Goal: Information Seeking & Learning: Learn about a topic

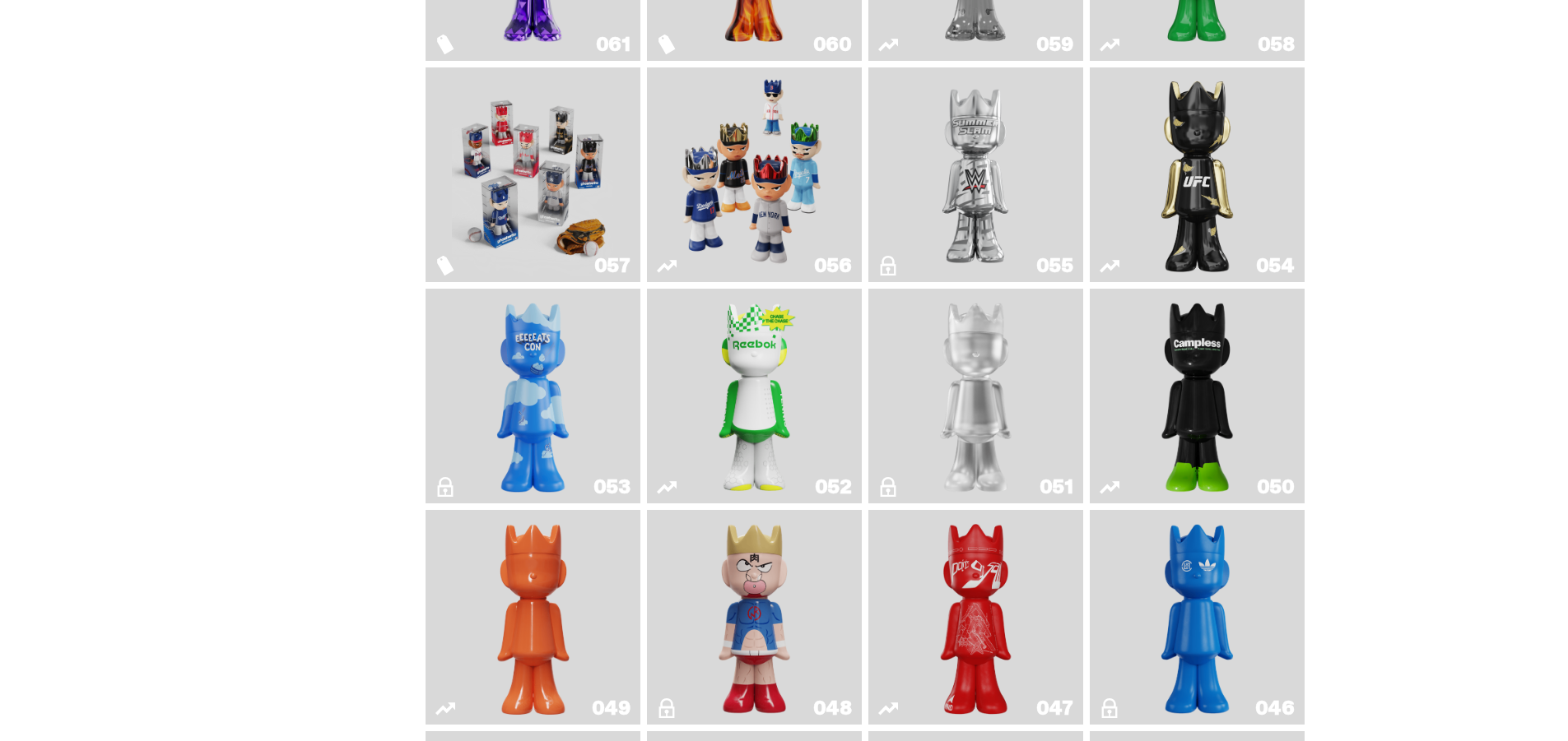
scroll to position [329, 0]
click at [777, 169] on img "Game Face (2025)" at bounding box center [753, 174] width 161 height 202
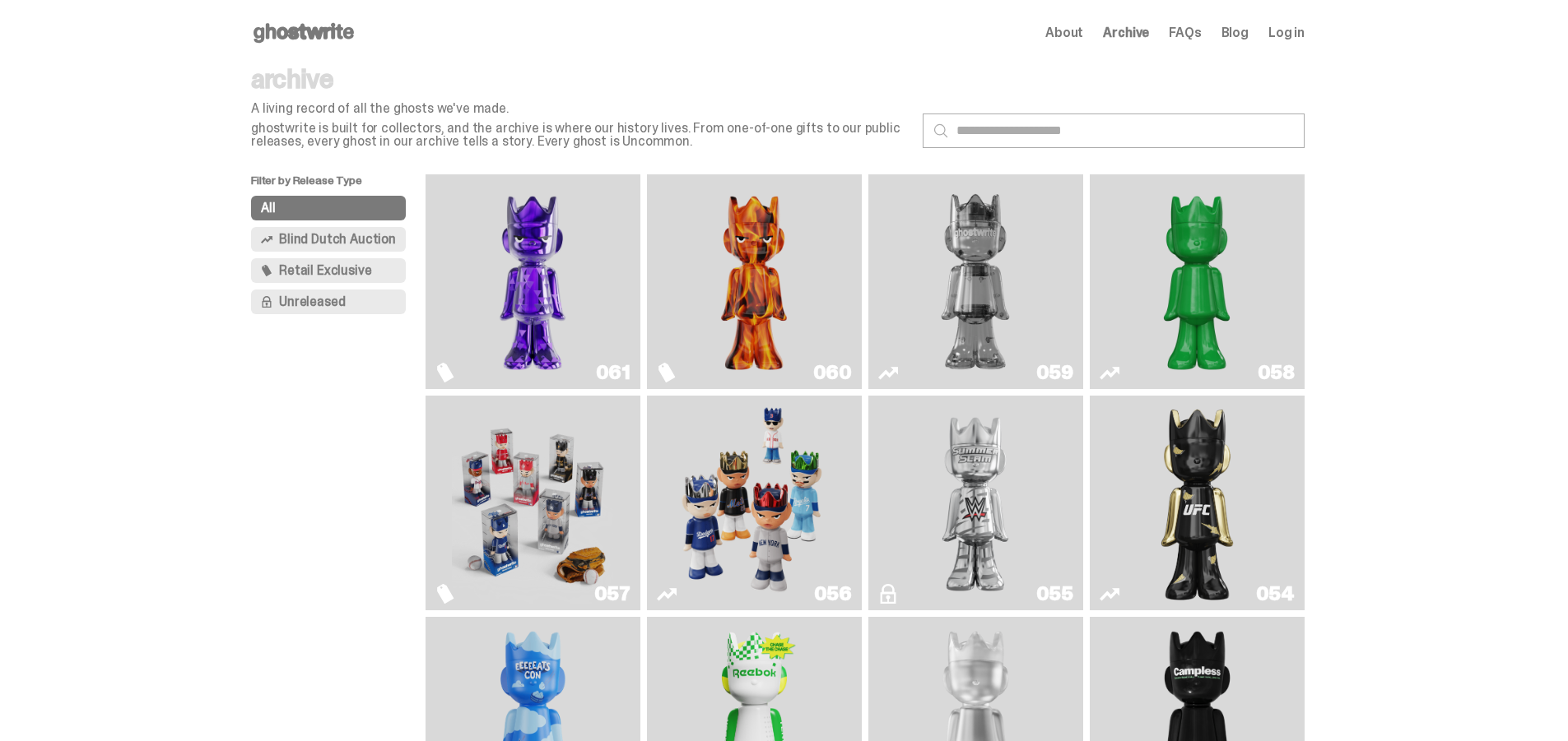
click at [543, 528] on img "Game Face (2025)" at bounding box center [532, 503] width 161 height 202
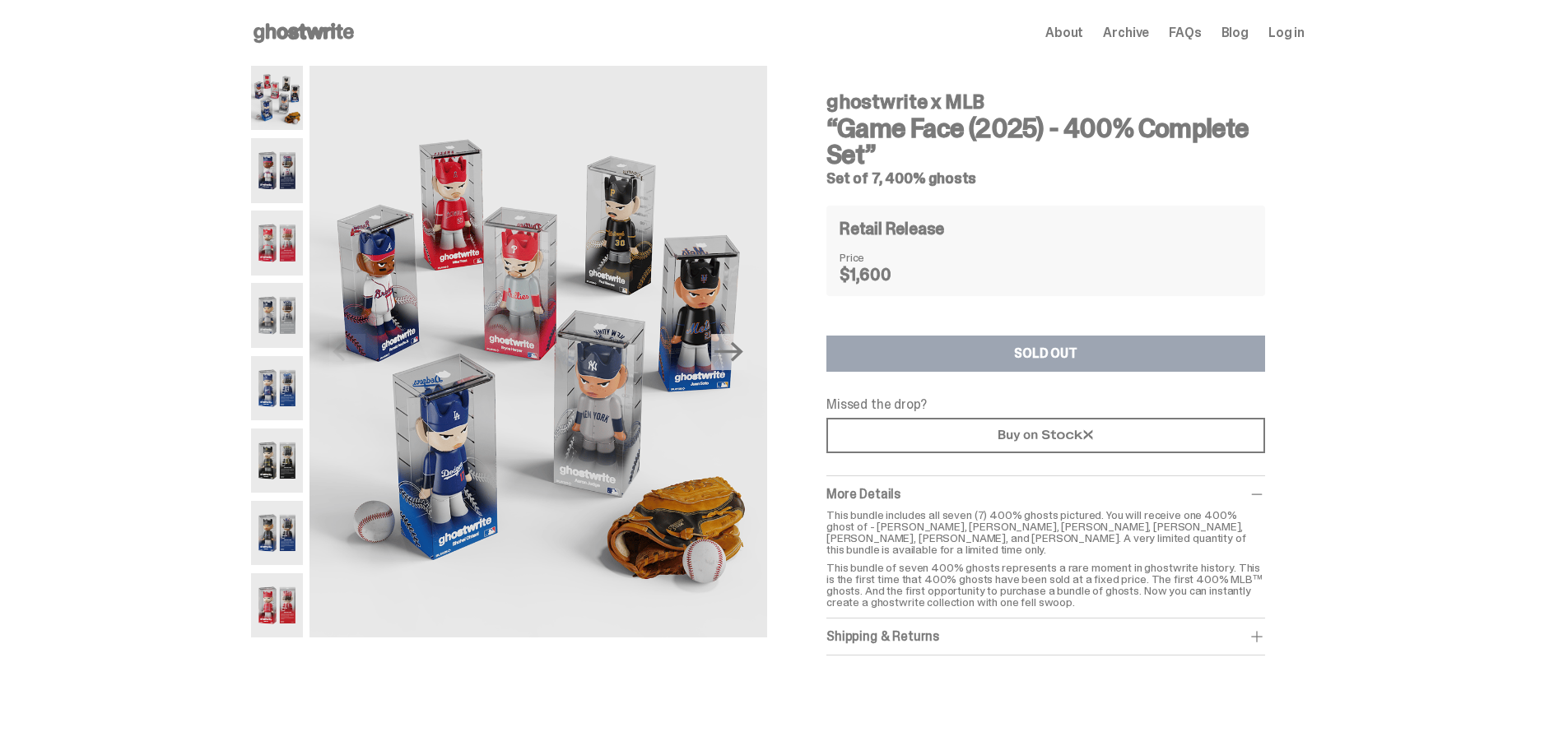
click at [290, 165] on img at bounding box center [277, 170] width 51 height 64
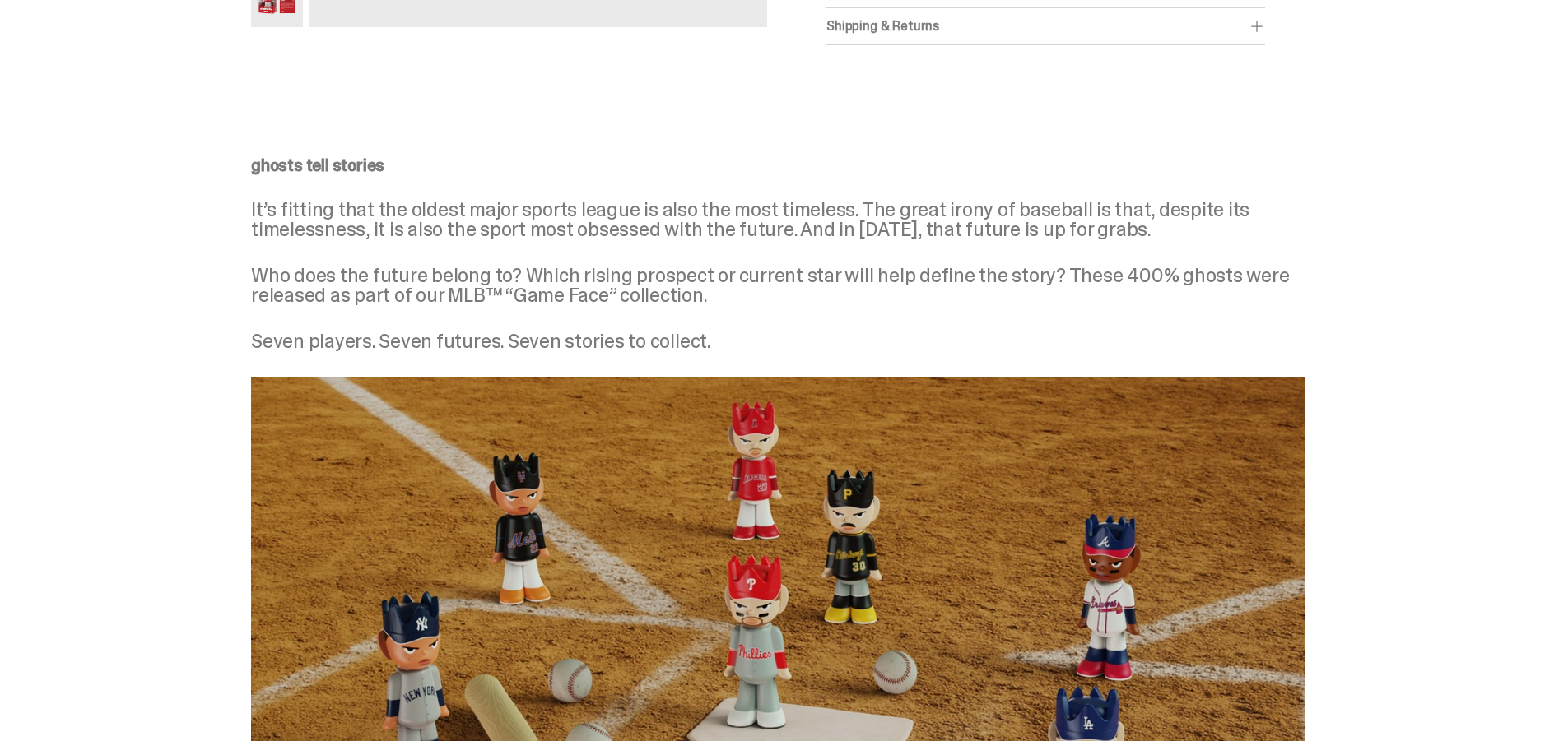
scroll to position [454, 0]
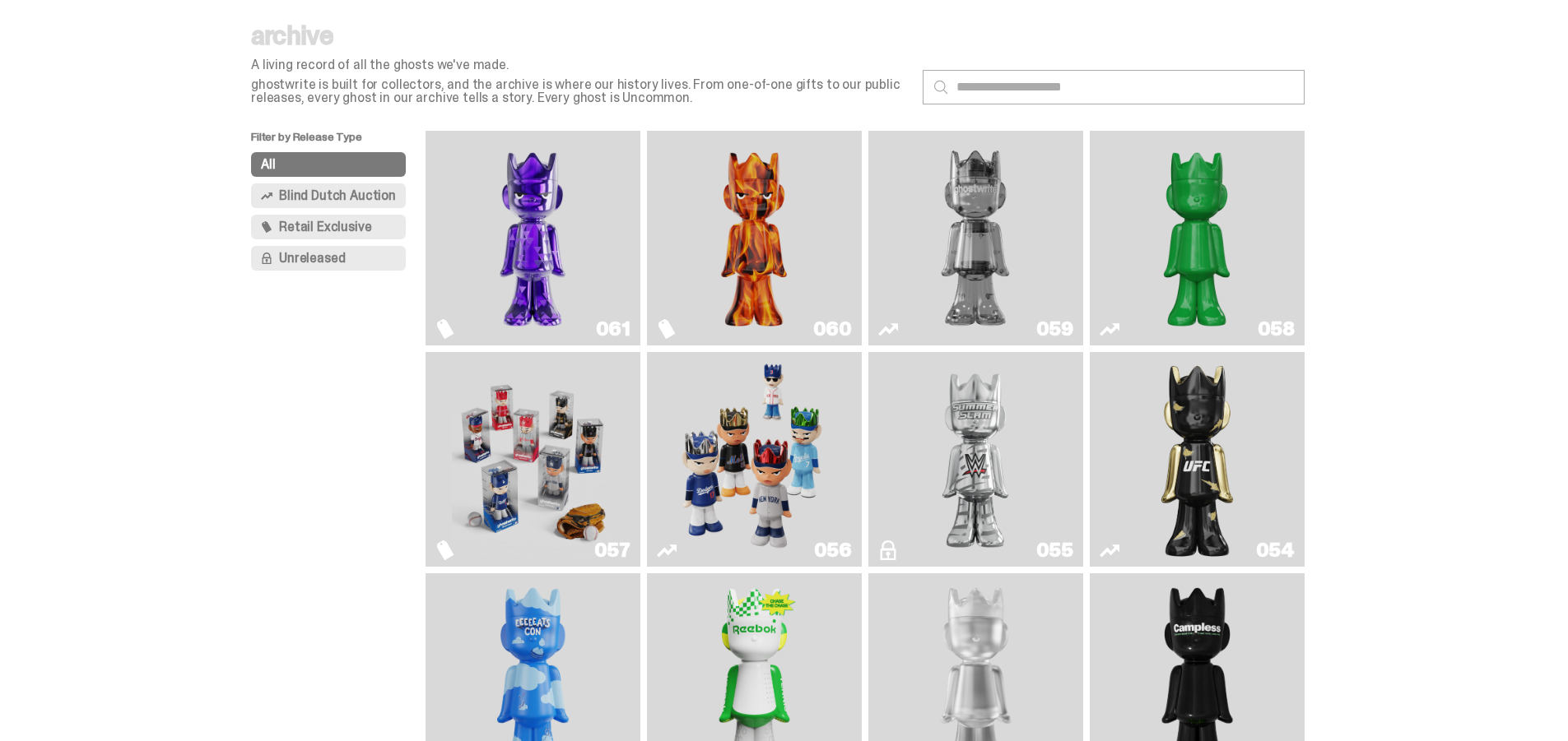
scroll to position [82, 0]
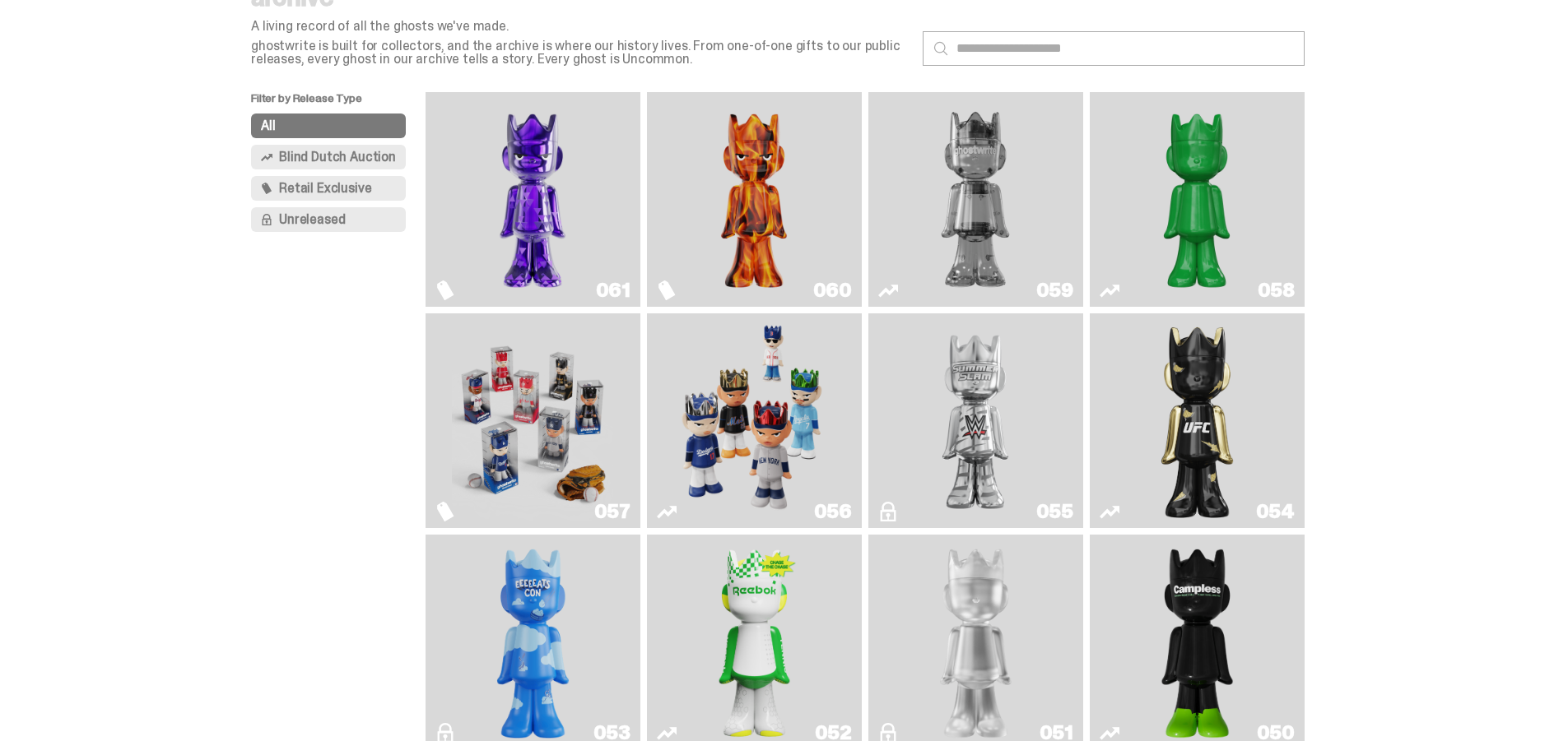
click at [761, 370] on img "Game Face (2025)" at bounding box center [753, 421] width 161 height 202
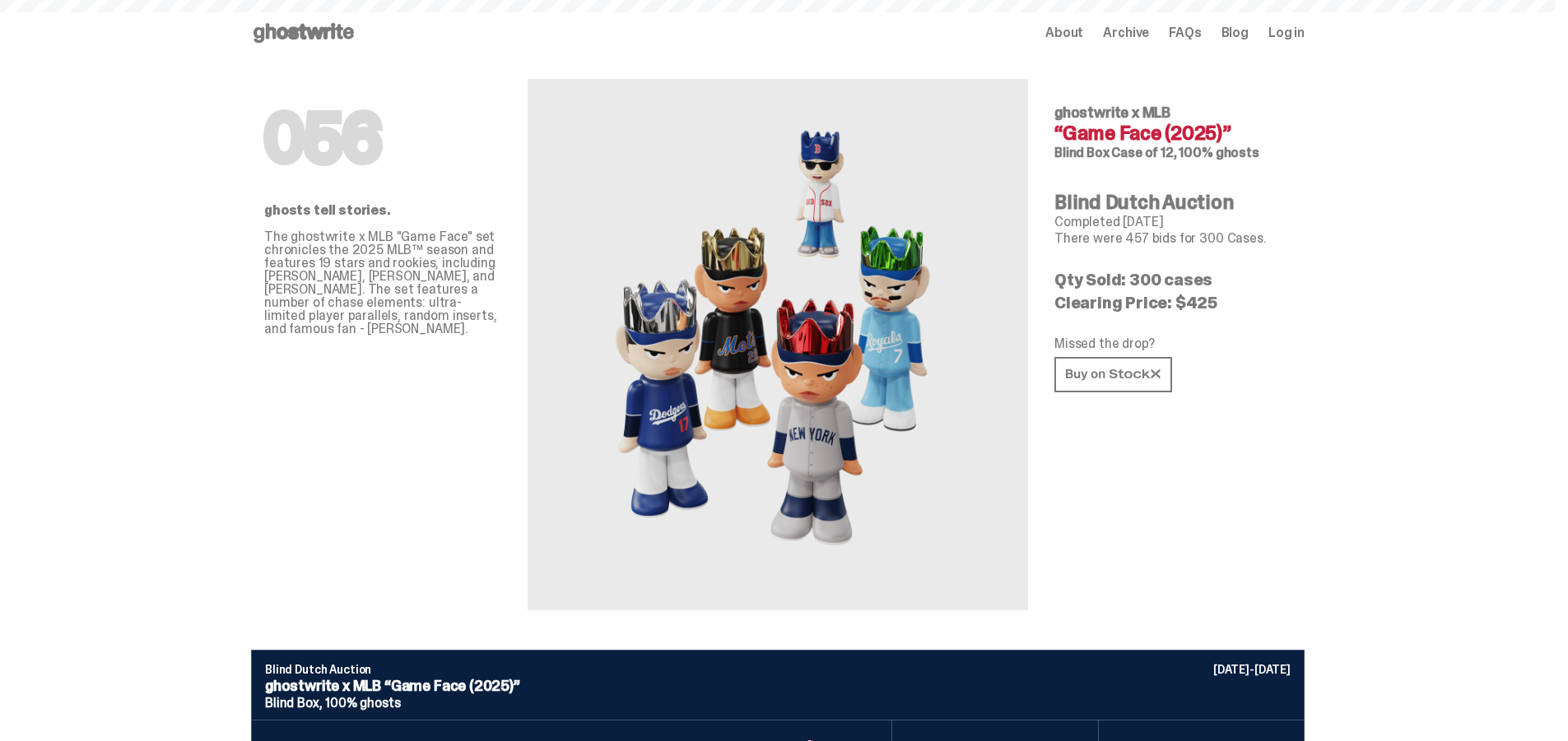
scroll to position [82, 0]
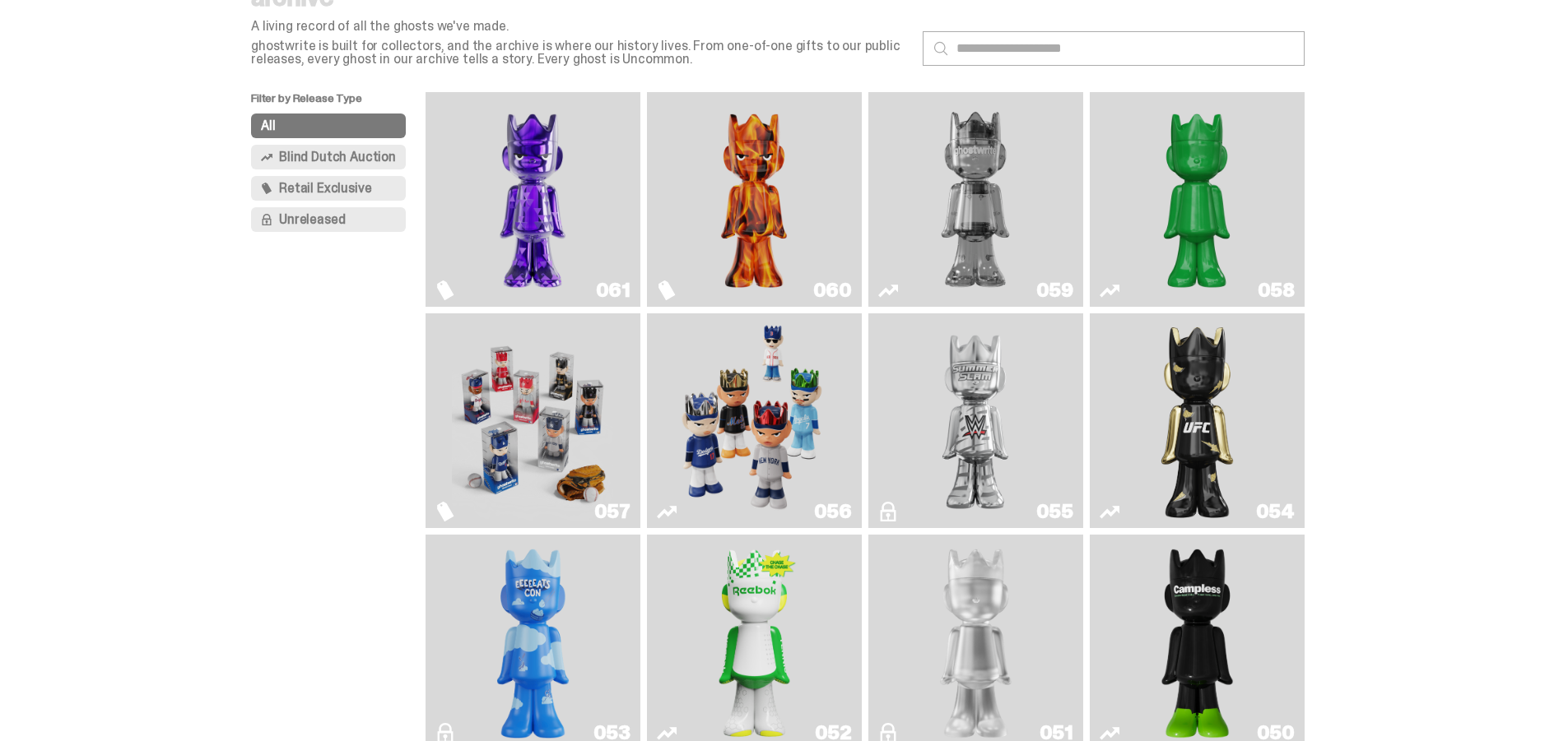
click at [1212, 196] on img "Schrödinger's ghost: Sunday Green" at bounding box center [1196, 200] width 161 height 202
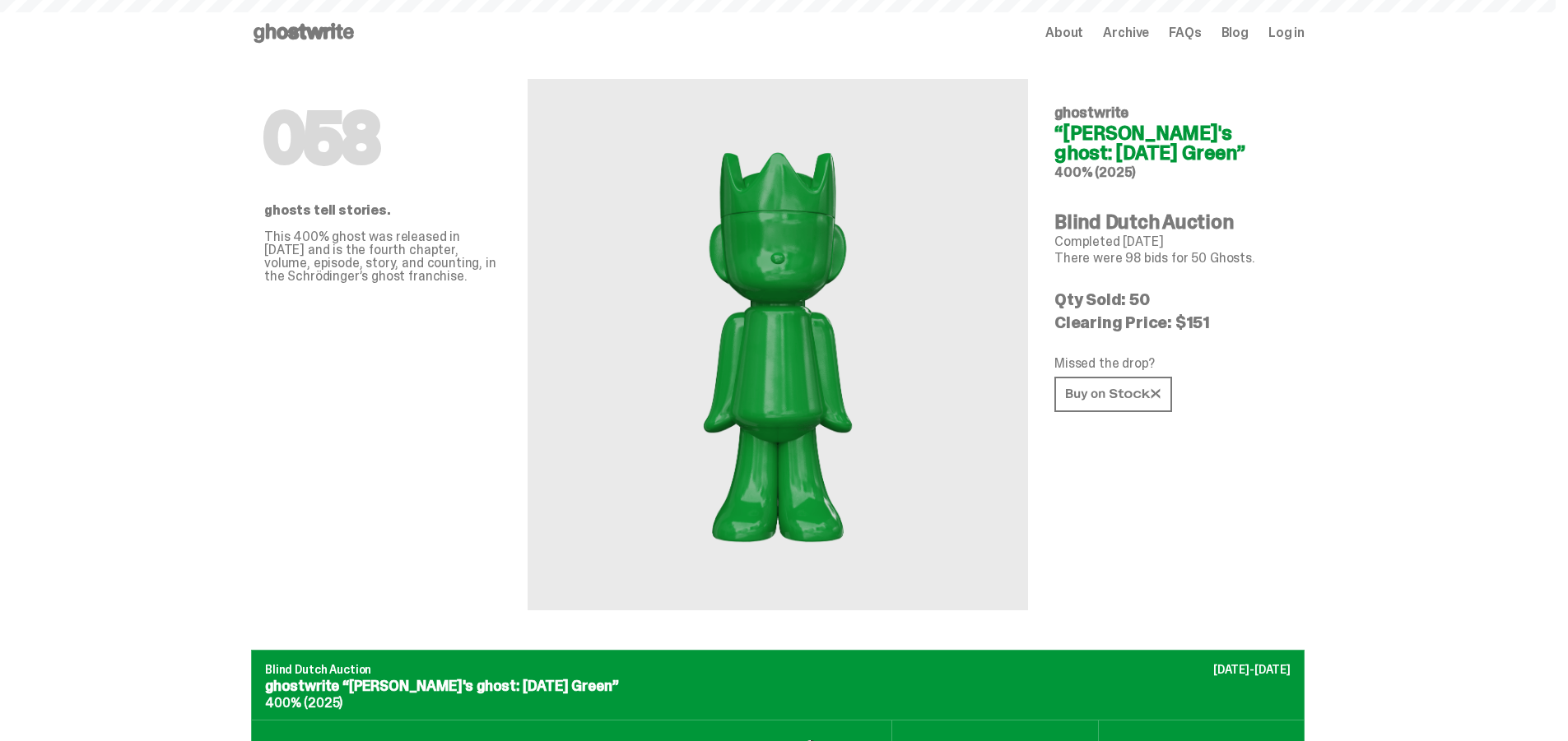
scroll to position [82, 0]
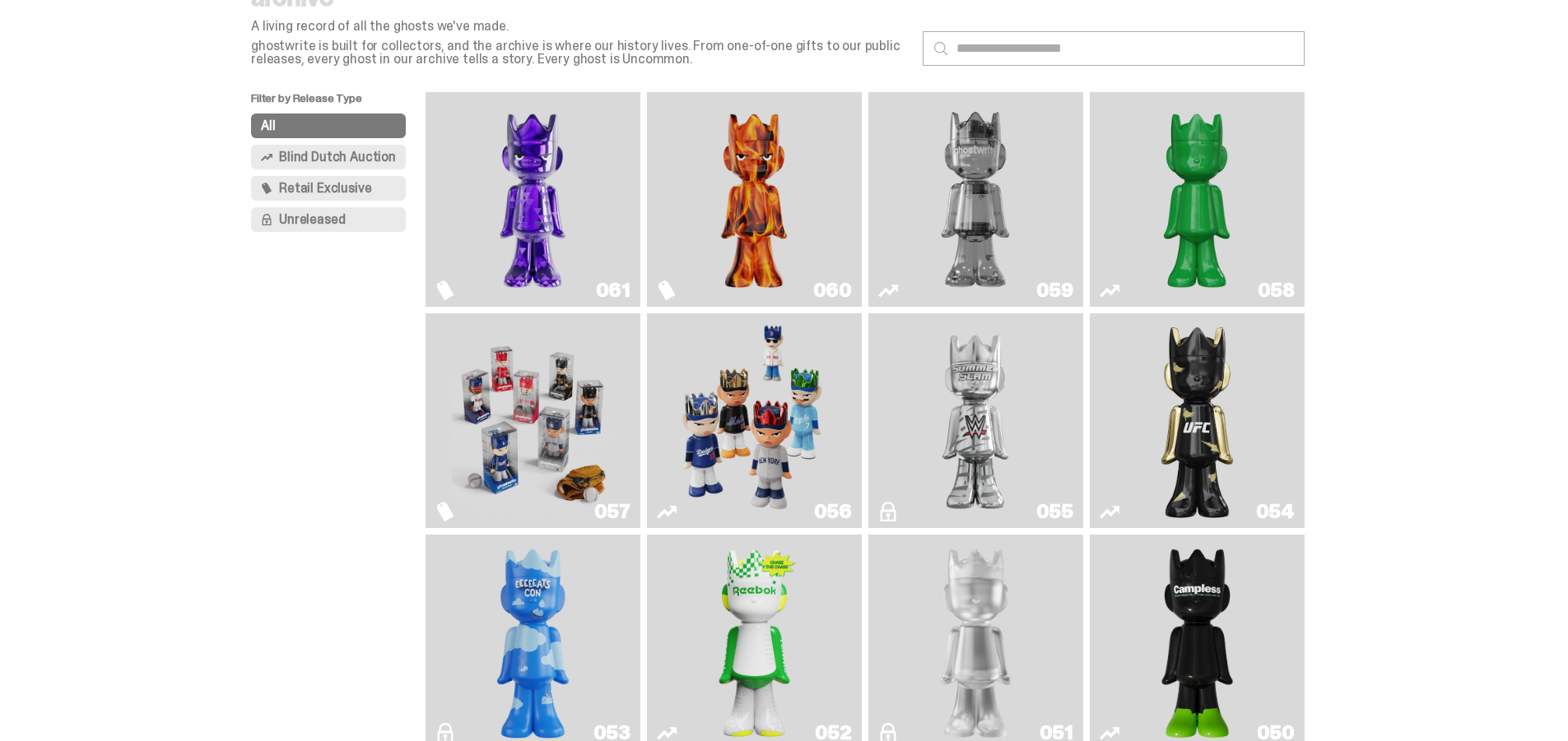
click at [818, 385] on img "Game Face (2025)" at bounding box center [753, 421] width 161 height 202
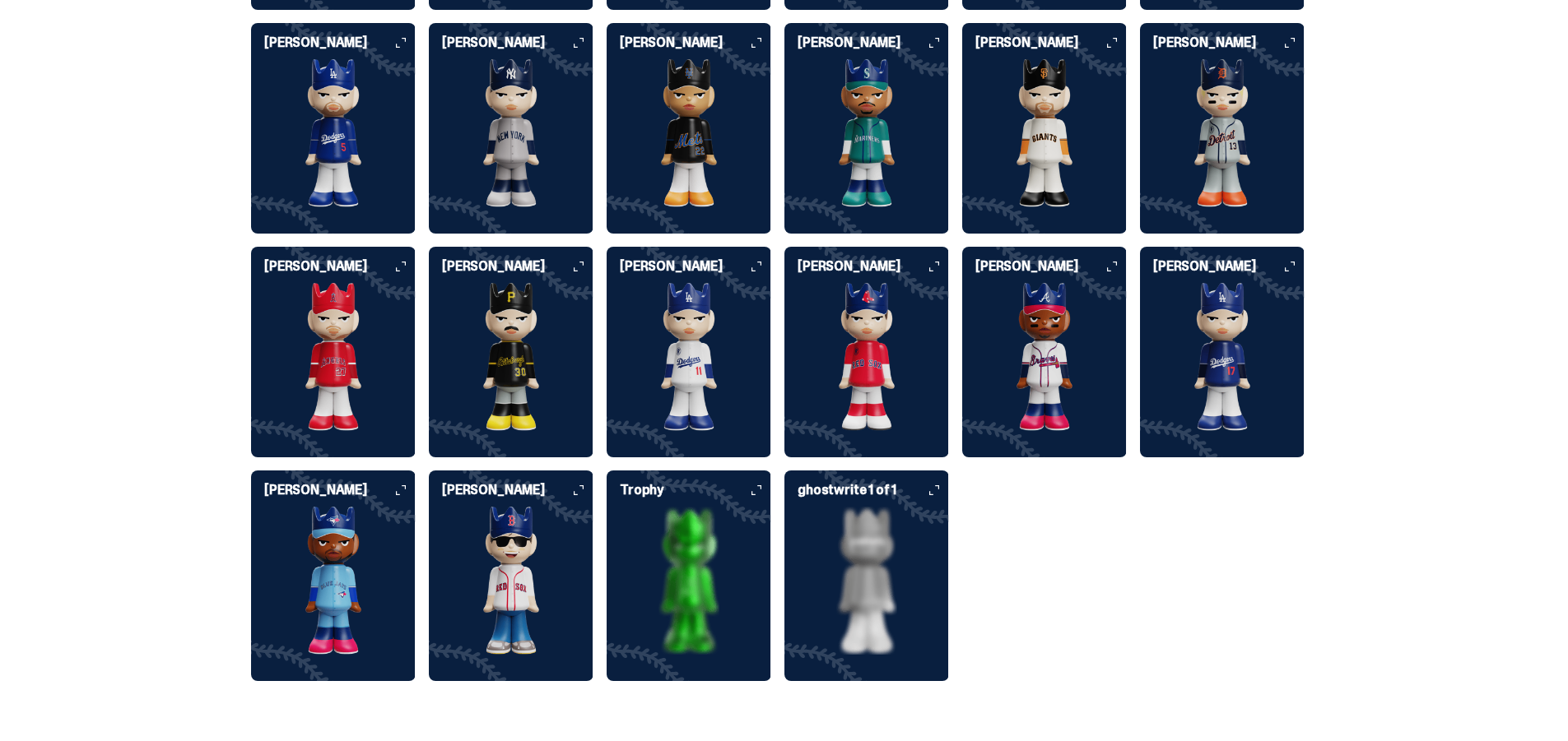
scroll to position [4524, 0]
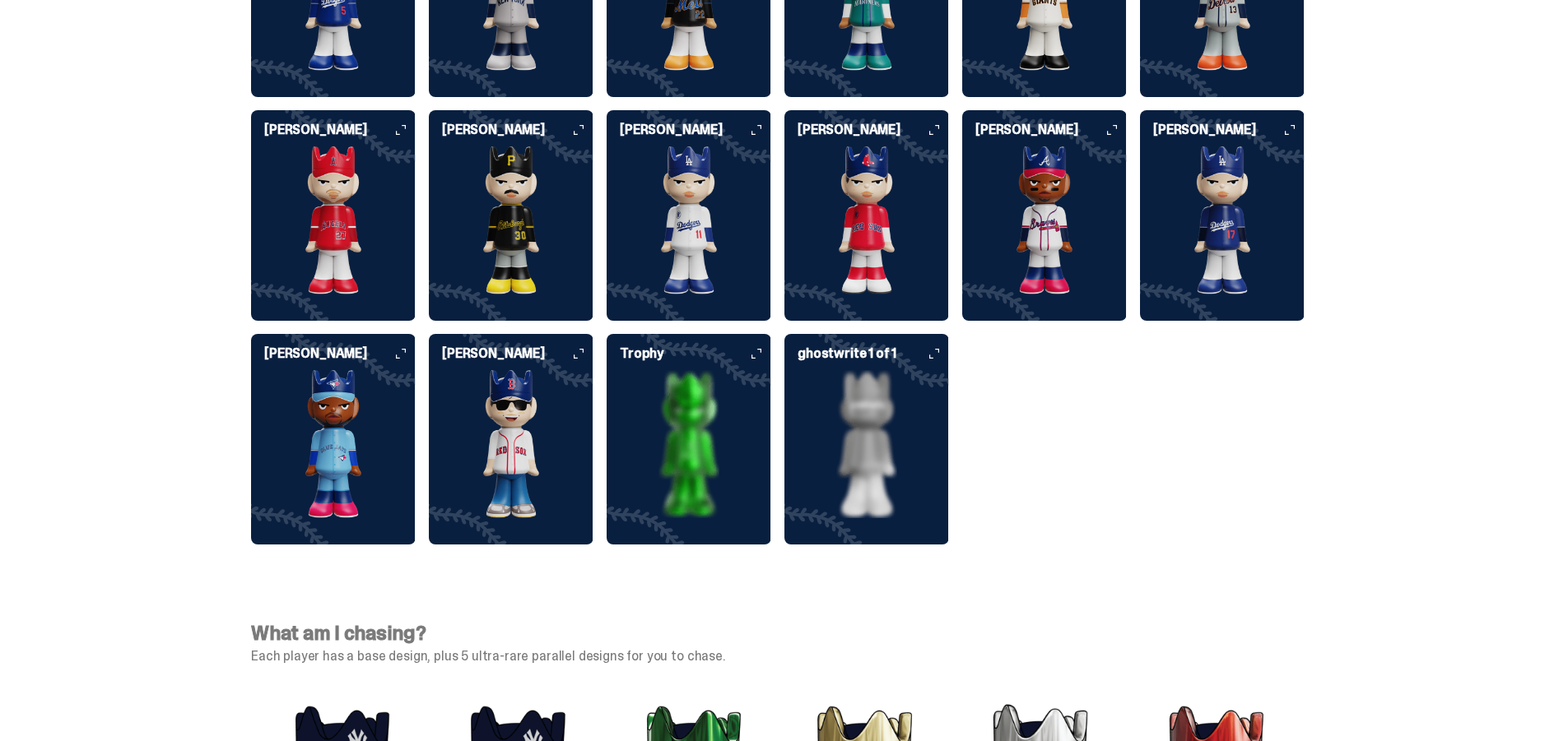
click at [528, 385] on img at bounding box center [511, 445] width 164 height 148
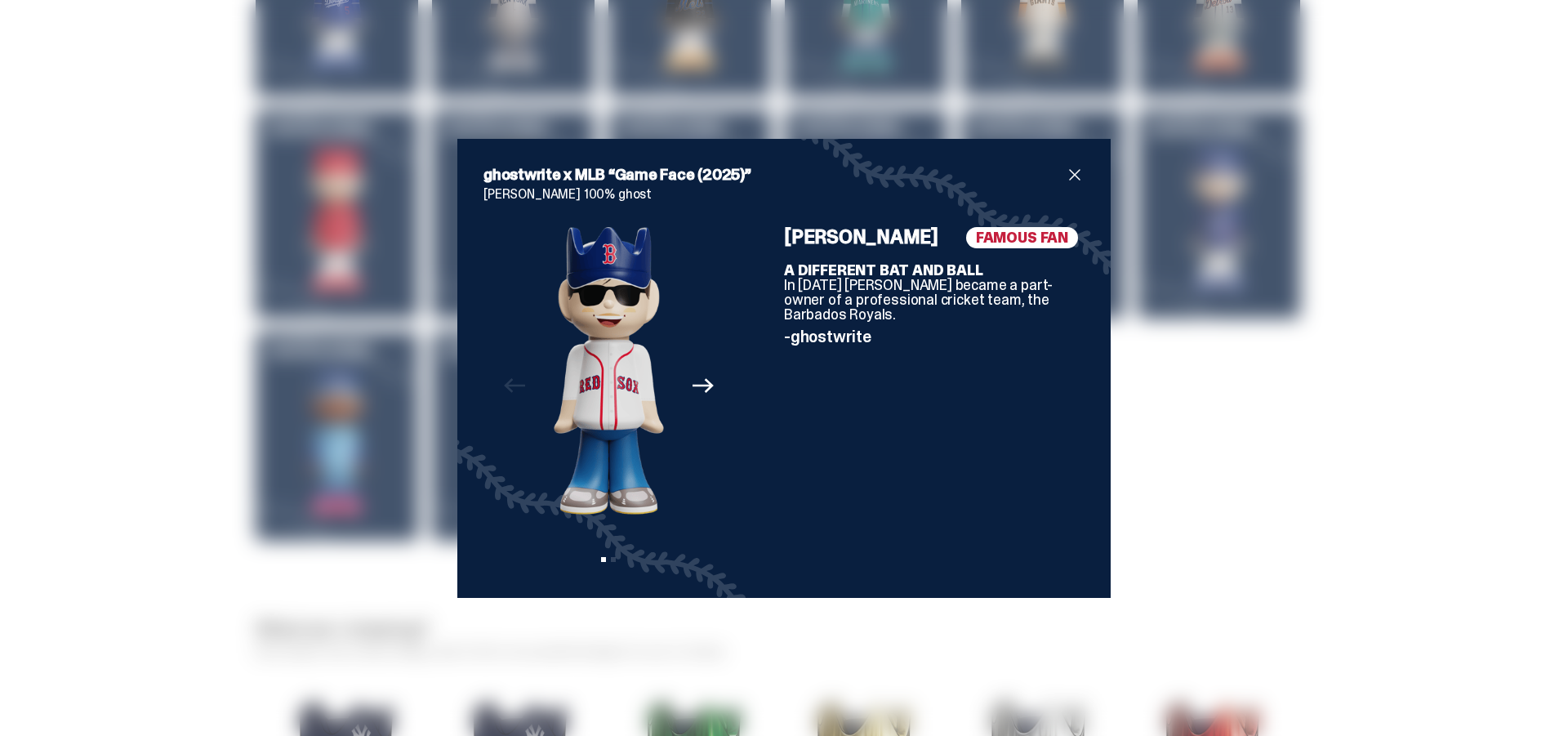
click at [696, 383] on icon "Next" at bounding box center [704, 386] width 22 height 22
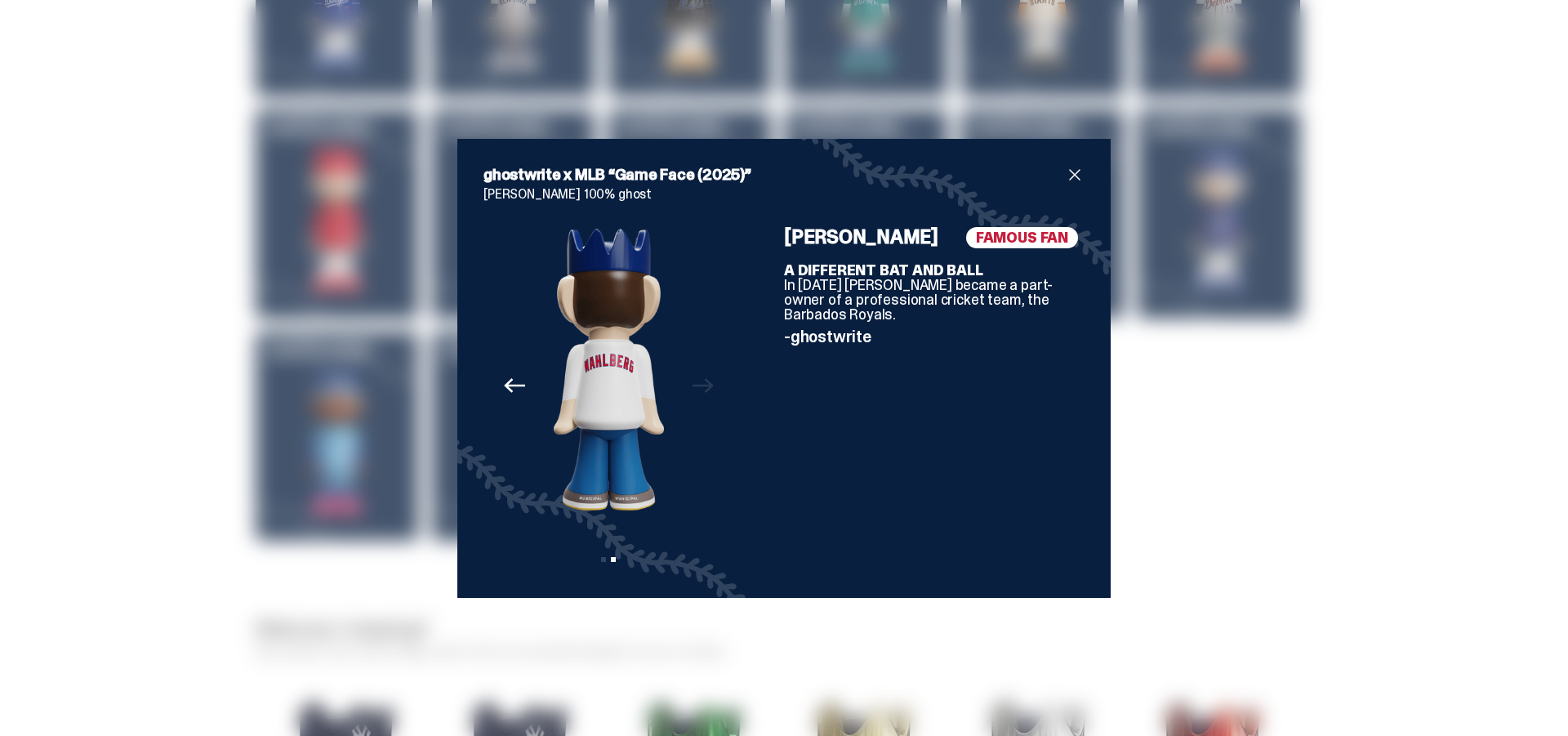
click at [1075, 169] on span "close" at bounding box center [1075, 175] width 20 height 20
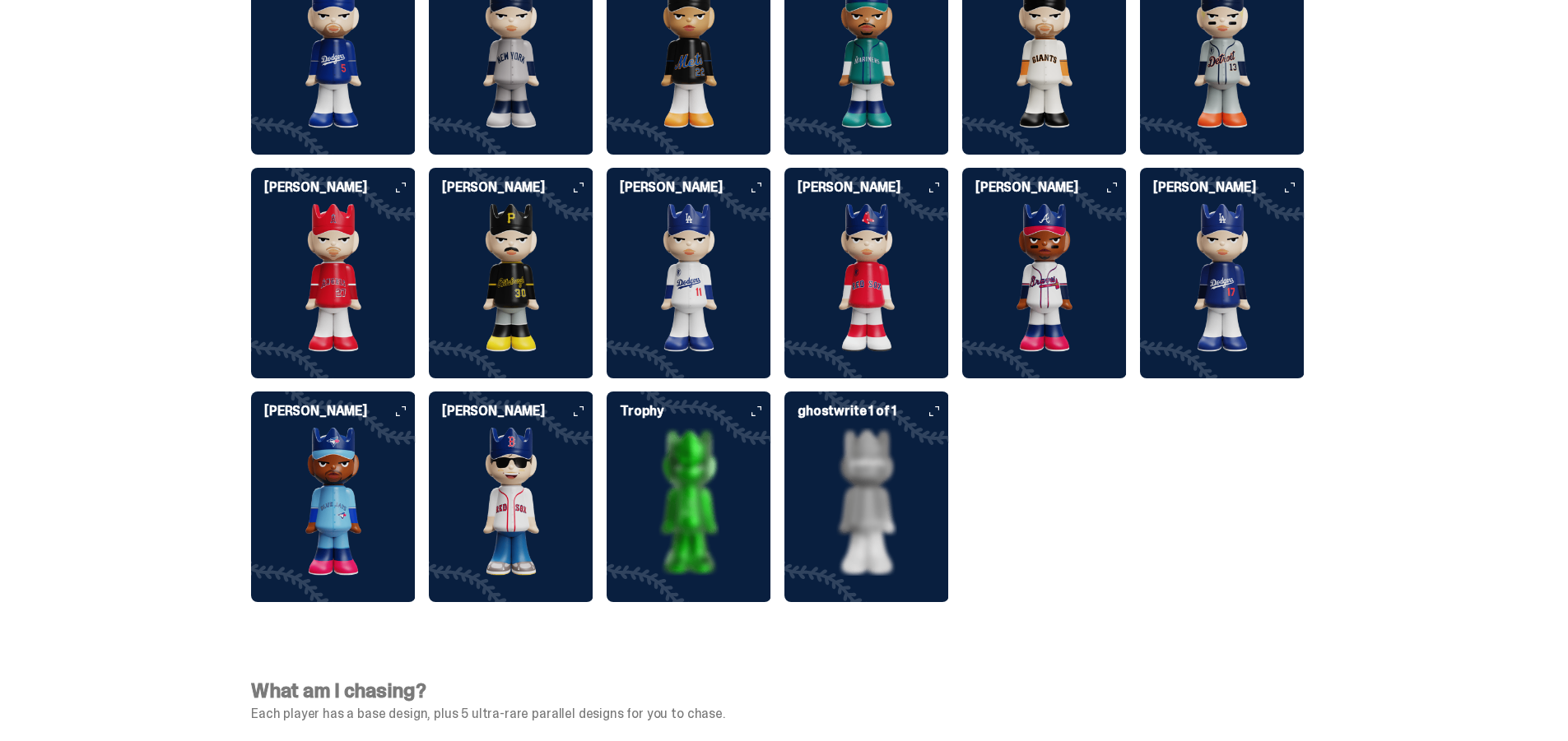
scroll to position [4441, 0]
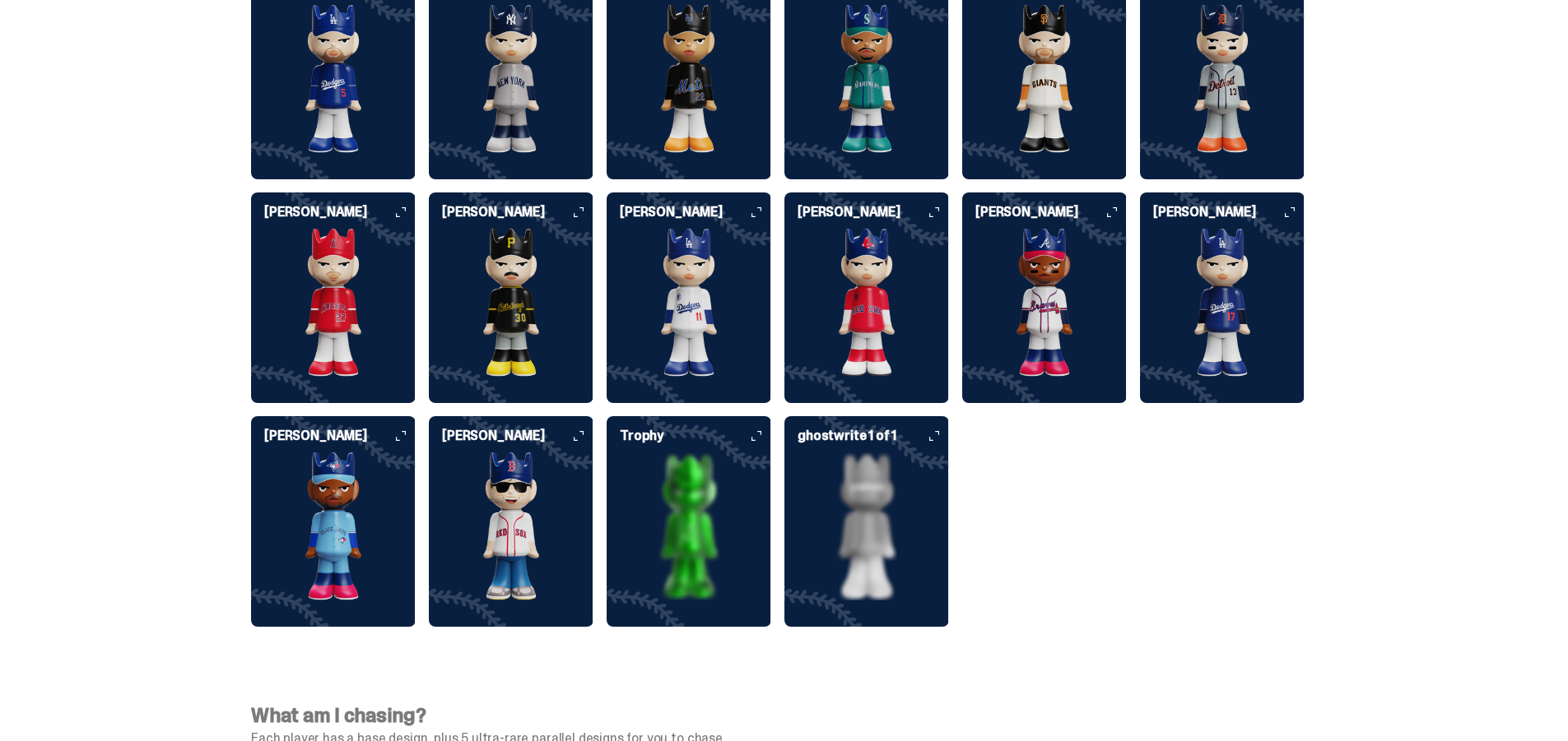
click at [893, 467] on img at bounding box center [866, 527] width 164 height 148
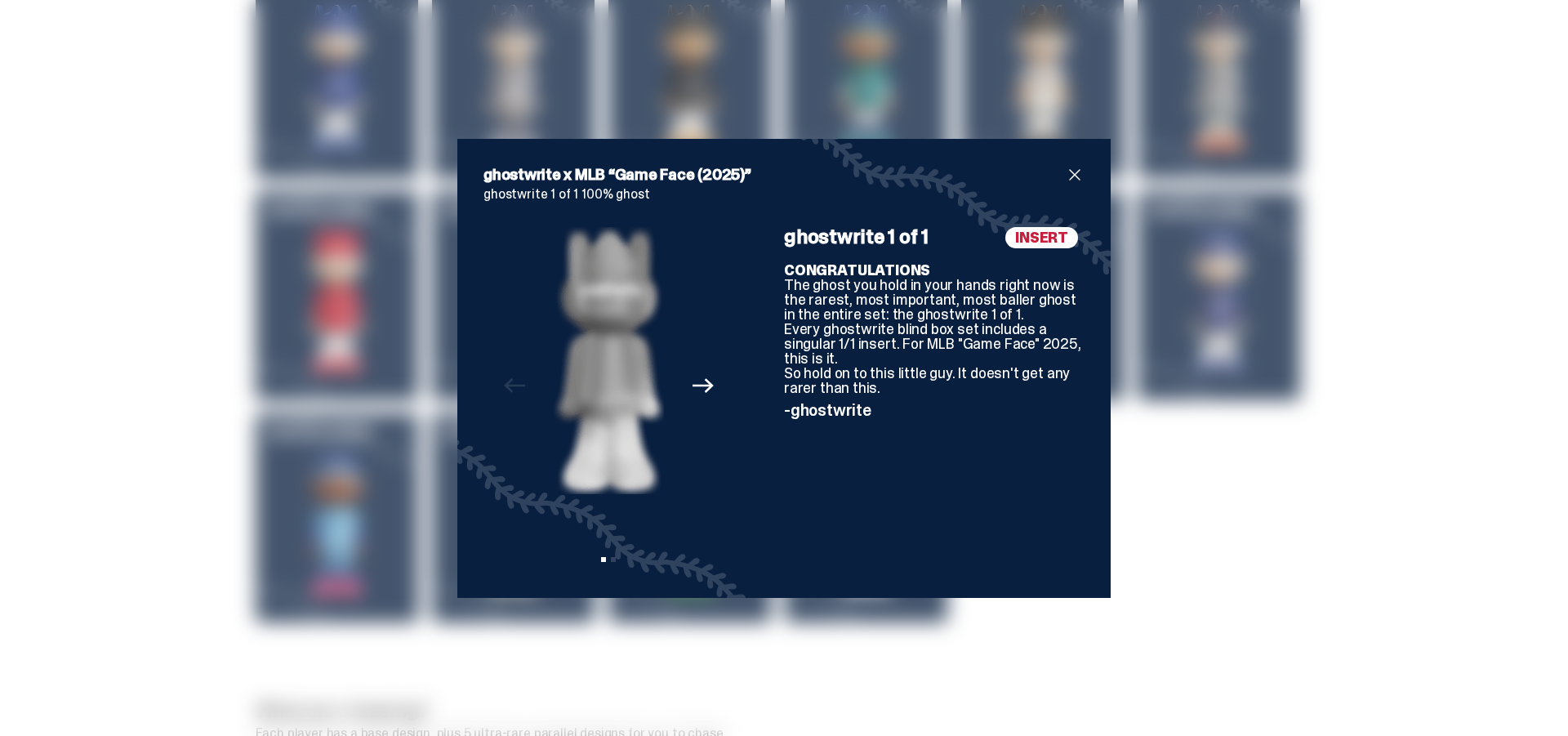
click at [707, 387] on icon "Next" at bounding box center [704, 386] width 22 height 22
click at [8, 303] on div "ghostwrite x MLB “Game Face (2025)” ghostwrite 1 of 1 100% ghost Previous Next …" at bounding box center [784, 368] width 1568 height 736
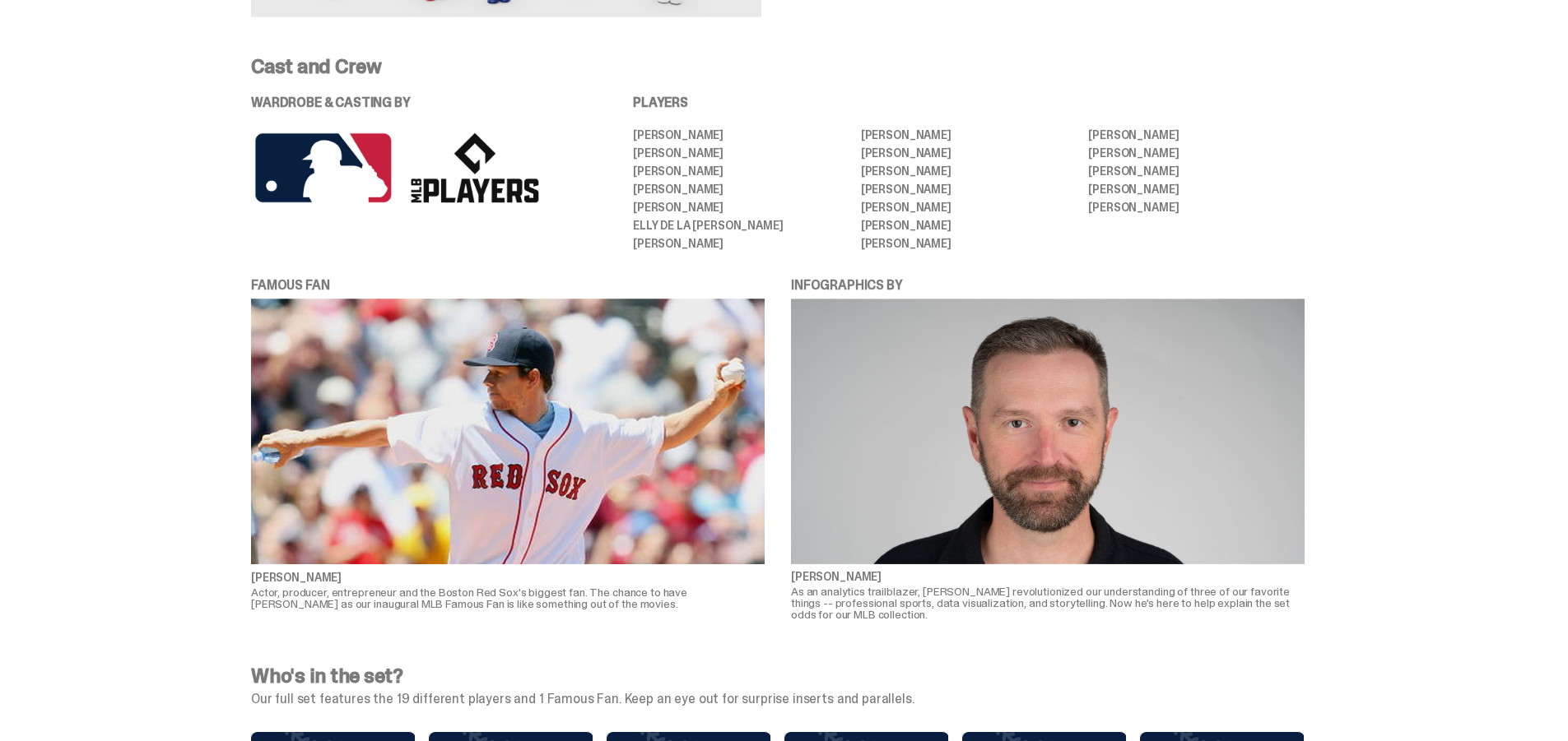
scroll to position [3043, 0]
